Goal: Task Accomplishment & Management: Complete application form

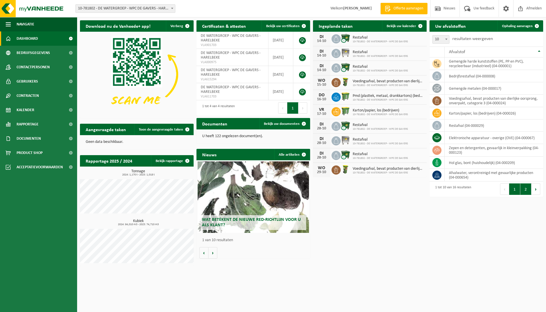
click at [527, 192] on button "2" at bounding box center [526, 188] width 11 height 11
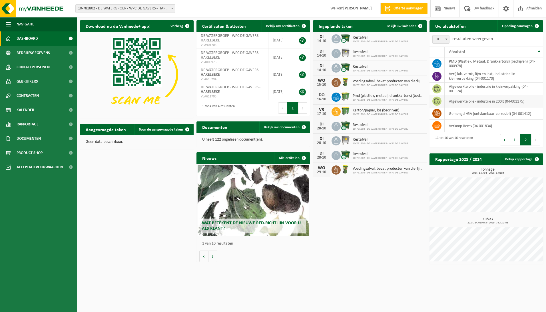
click at [485, 101] on td "afgewerkte olie - industrie in 200lt (04-001175)" at bounding box center [494, 101] width 99 height 12
click at [440, 102] on span at bounding box center [437, 101] width 9 height 9
click at [506, 140] on button "Vorige" at bounding box center [504, 139] width 9 height 11
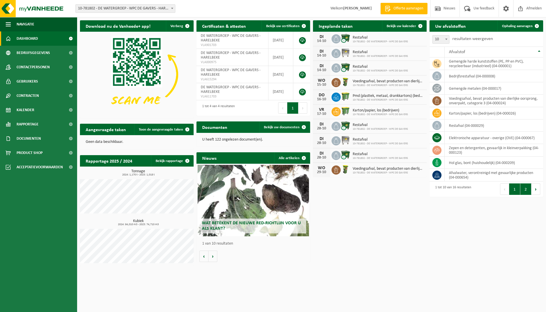
click at [525, 191] on button "2" at bounding box center [526, 188] width 11 height 11
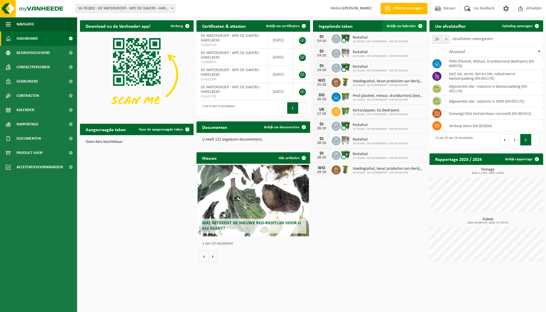
click at [398, 23] on link "Bekijk uw kalender" at bounding box center [404, 25] width 44 height 11
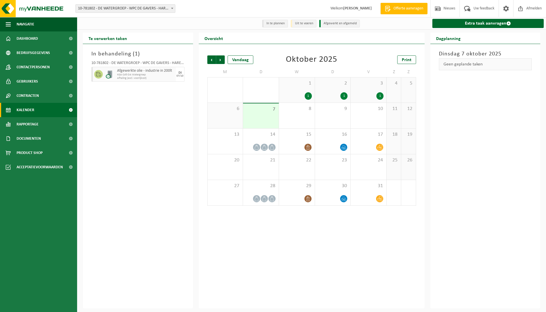
click at [139, 75] on span "KGA Colli OA Watergroep" at bounding box center [145, 74] width 57 height 3
click at [276, 22] on li "In te plannen" at bounding box center [275, 24] width 26 height 8
click at [312, 26] on li "Uit te voeren" at bounding box center [304, 24] width 26 height 8
click at [42, 154] on span "Product Shop" at bounding box center [30, 153] width 26 height 14
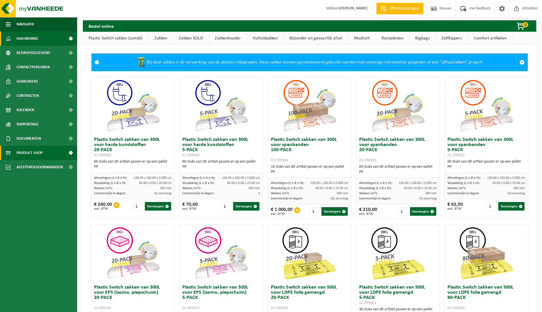
click at [37, 40] on span "Dashboard" at bounding box center [27, 38] width 21 height 14
click at [39, 38] on link "Dashboard" at bounding box center [38, 38] width 77 height 14
click at [71, 37] on span at bounding box center [70, 38] width 13 height 14
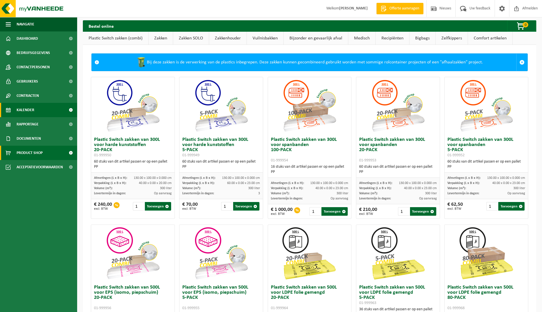
click at [52, 111] on link "Kalender" at bounding box center [38, 110] width 77 height 14
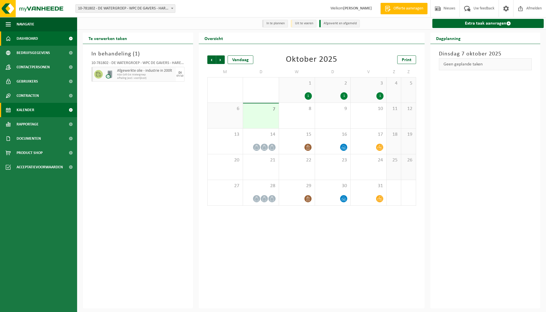
click at [45, 36] on link "Dashboard" at bounding box center [38, 38] width 77 height 14
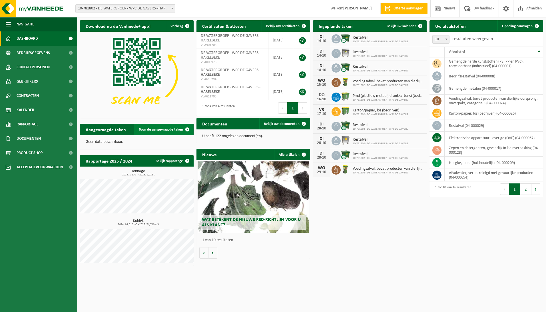
click at [176, 129] on span "Toon de aangevraagde taken" at bounding box center [161, 130] width 44 height 4
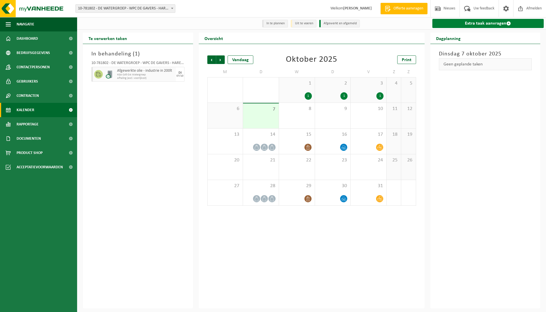
click at [490, 23] on link "Extra taak aanvragen" at bounding box center [489, 23] width 112 height 9
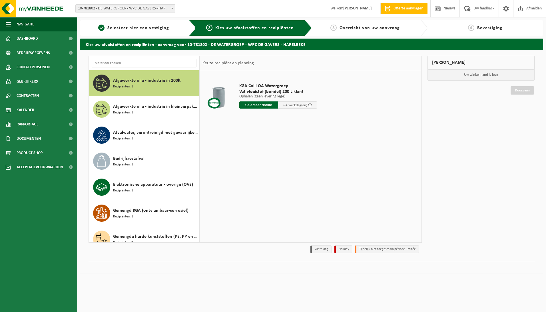
click at [223, 97] on div at bounding box center [218, 97] width 29 height 23
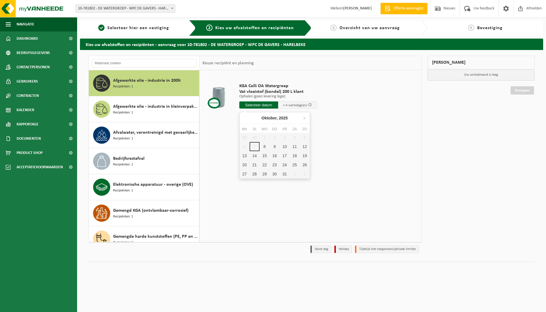
click at [264, 104] on input "text" at bounding box center [258, 104] width 39 height 7
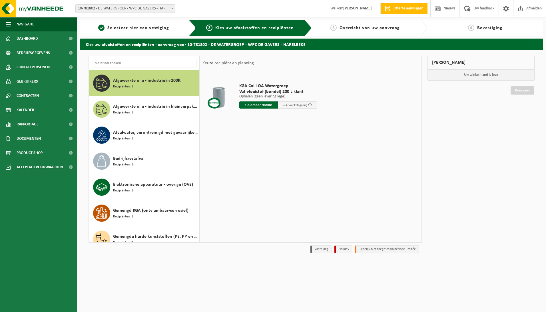
click at [373, 115] on td "KGA Colli OA Watergroep Vat vloeistof (bondel) 200 L klant Ophalen (geen leveri…" at bounding box center [327, 97] width 184 height 48
click at [309, 104] on span at bounding box center [310, 105] width 4 height 4
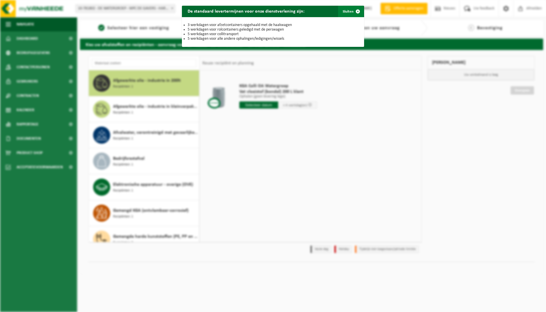
click at [352, 10] on span "button" at bounding box center [357, 11] width 11 height 11
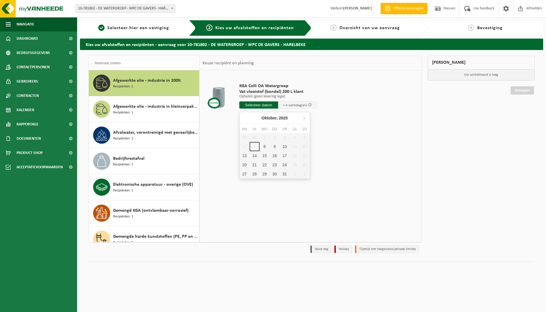
click at [259, 104] on input "text" at bounding box center [258, 104] width 39 height 7
click at [255, 156] on div "14" at bounding box center [255, 155] width 10 height 9
type input "Van [DATE]"
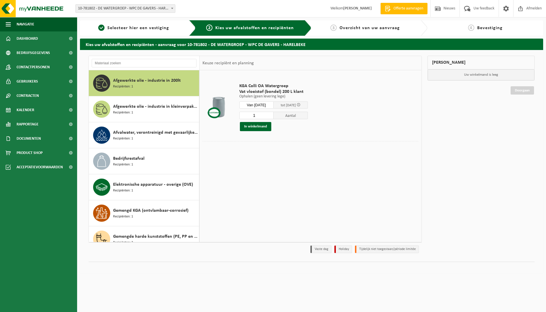
click at [267, 115] on input "1" at bounding box center [256, 115] width 34 height 7
type input "2"
click at [253, 127] on button "In winkelmand" at bounding box center [255, 126] width 31 height 9
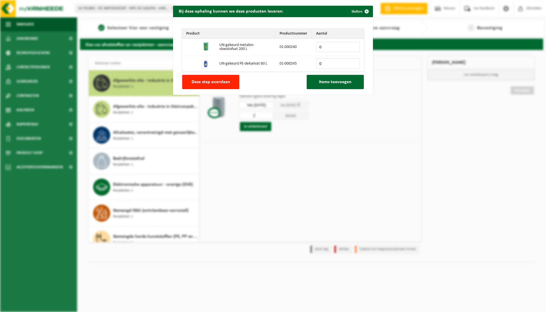
click at [324, 48] on input "0" at bounding box center [338, 47] width 44 height 11
type input "3"
type input "2"
click at [338, 82] on span "Items toevoegen" at bounding box center [335, 82] width 33 height 5
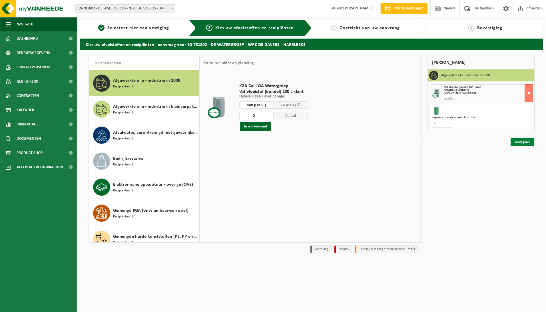
click at [522, 141] on link "Doorgaan" at bounding box center [522, 142] width 23 height 8
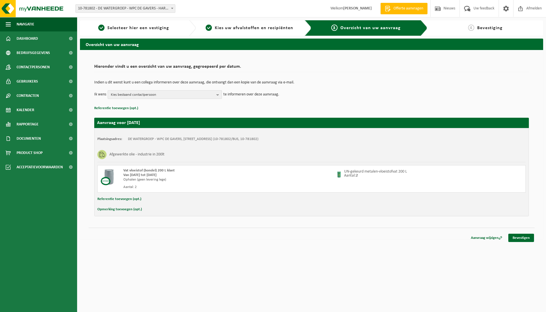
click at [199, 94] on span "Kies bestaand contactpersoon" at bounding box center [162, 95] width 103 height 9
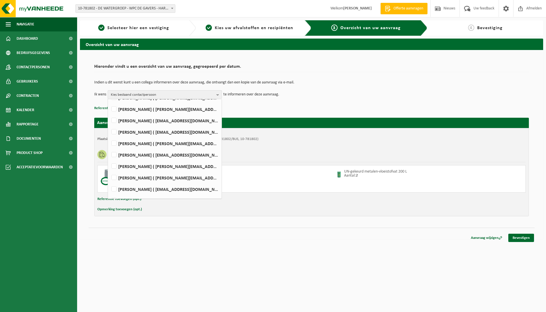
scroll to position [163, 0]
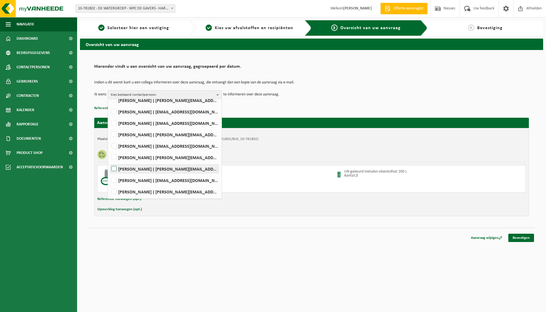
click at [115, 168] on label "Marinus Volckaert ( marinus.volckaert@dewatergroep.be )" at bounding box center [164, 169] width 109 height 9
click at [109, 162] on input "Marinus Volckaert ( marinus.volckaert@dewatergroep.be )" at bounding box center [109, 161] width 0 height 0
checkbox input "true"
click at [315, 252] on html "Vestiging: 10-781802 - DE WATERGROEP - WPC DE GAVERS - HARELBEKE 10-781802 - DE…" at bounding box center [273, 156] width 546 height 312
click at [330, 82] on p "Indien u dit wenst kunt u een collega informeren over deze aanvraag, die ontvan…" at bounding box center [311, 83] width 435 height 4
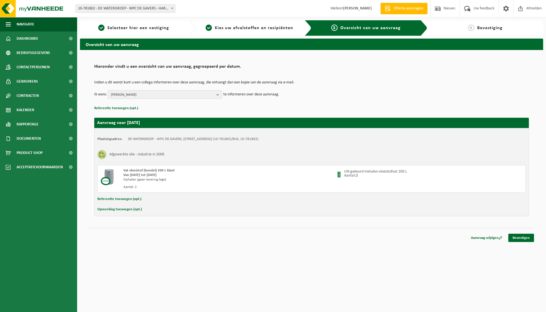
click at [210, 93] on span "Marinus Volckaert" at bounding box center [162, 95] width 103 height 9
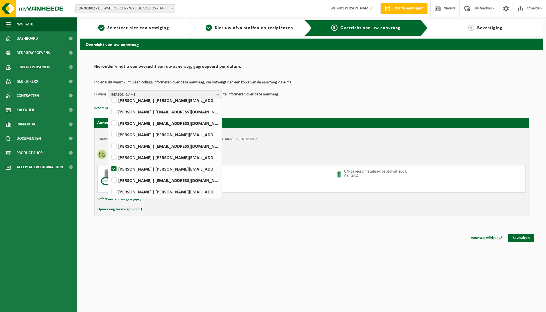
click at [403, 268] on html "Vestiging: 10-781802 - DE WATERGROEP - WPC DE GAVERS - HARELBEKE 10-781802 - DE…" at bounding box center [273, 156] width 546 height 312
click at [388, 101] on div "Indien u dit wenst kunt u een collega informeren over deze aanvraag, die ontvan…" at bounding box center [311, 90] width 435 height 30
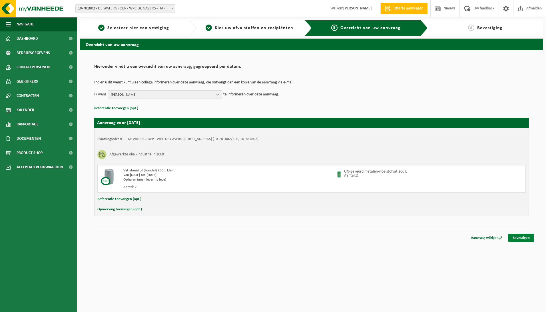
click at [520, 236] on link "Bevestigen" at bounding box center [522, 238] width 26 height 8
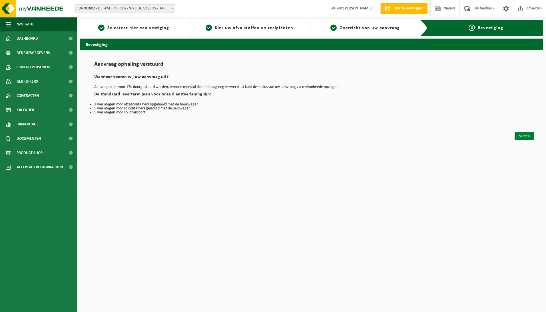
click at [528, 138] on link "Sluiten" at bounding box center [524, 136] width 19 height 8
